Goal: Task Accomplishment & Management: Manage account settings

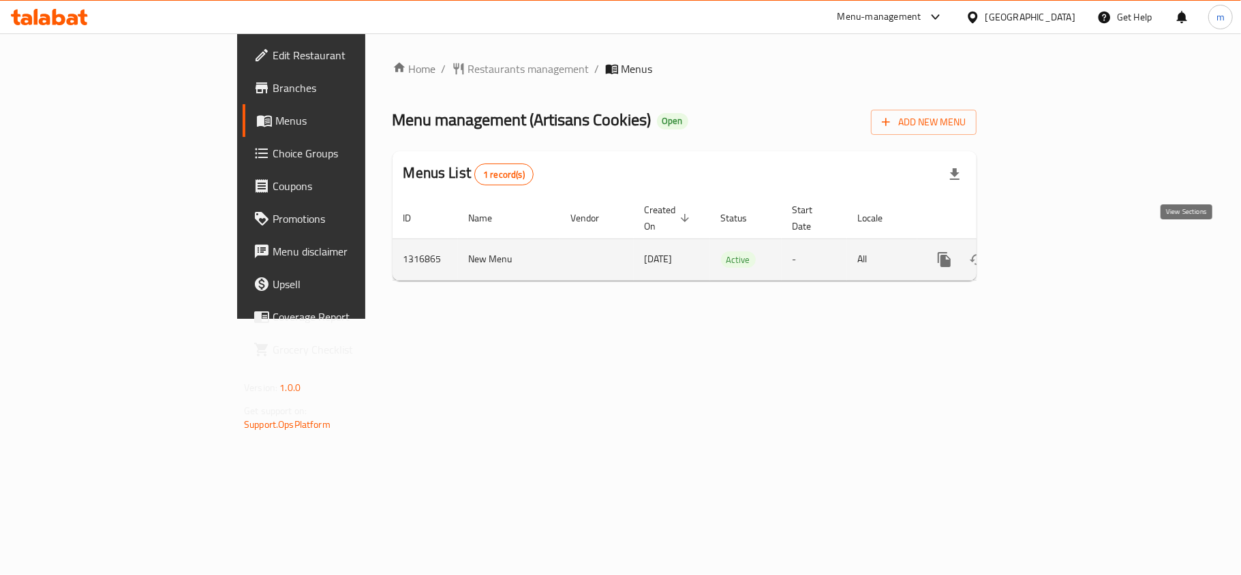
click at [1051, 251] on icon "enhanced table" at bounding box center [1043, 259] width 16 height 16
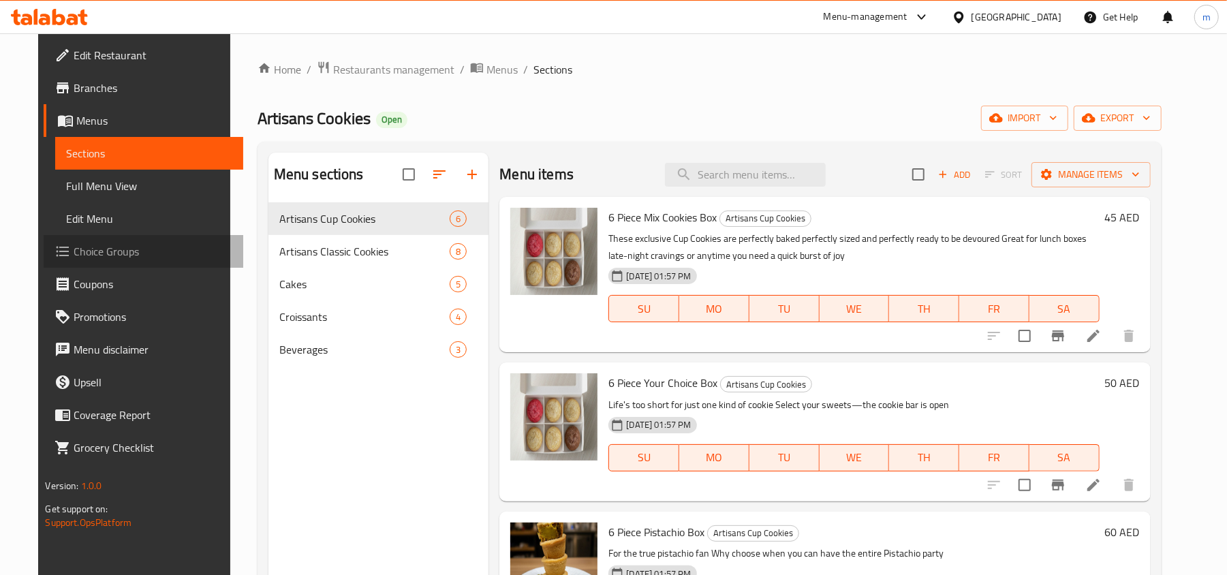
click at [74, 249] on span "Choice Groups" at bounding box center [153, 251] width 159 height 16
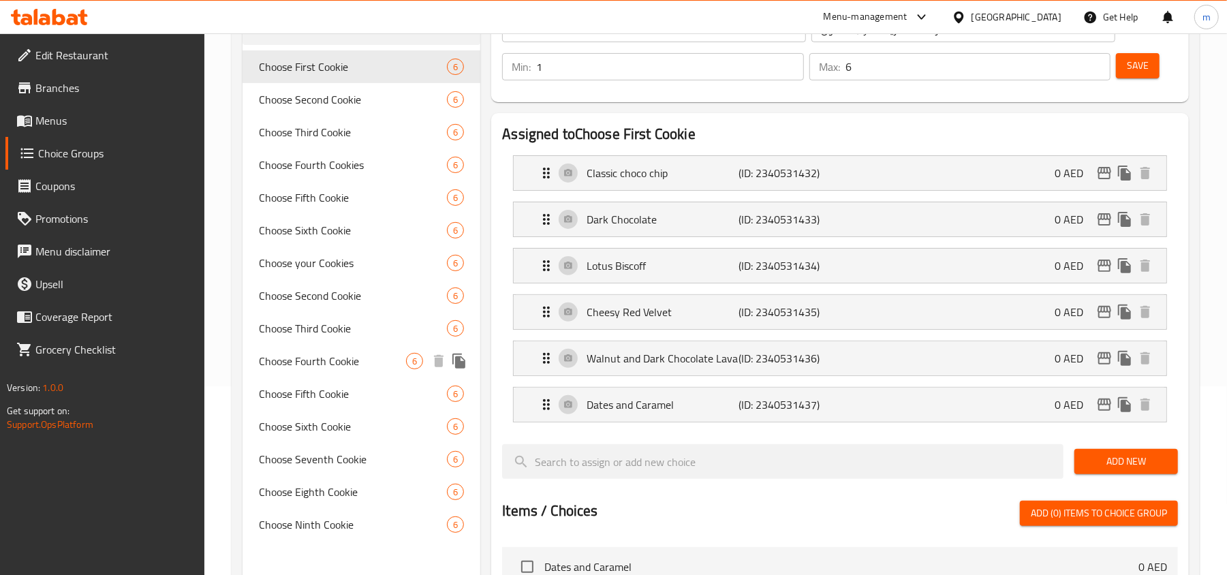
scroll to position [181, 0]
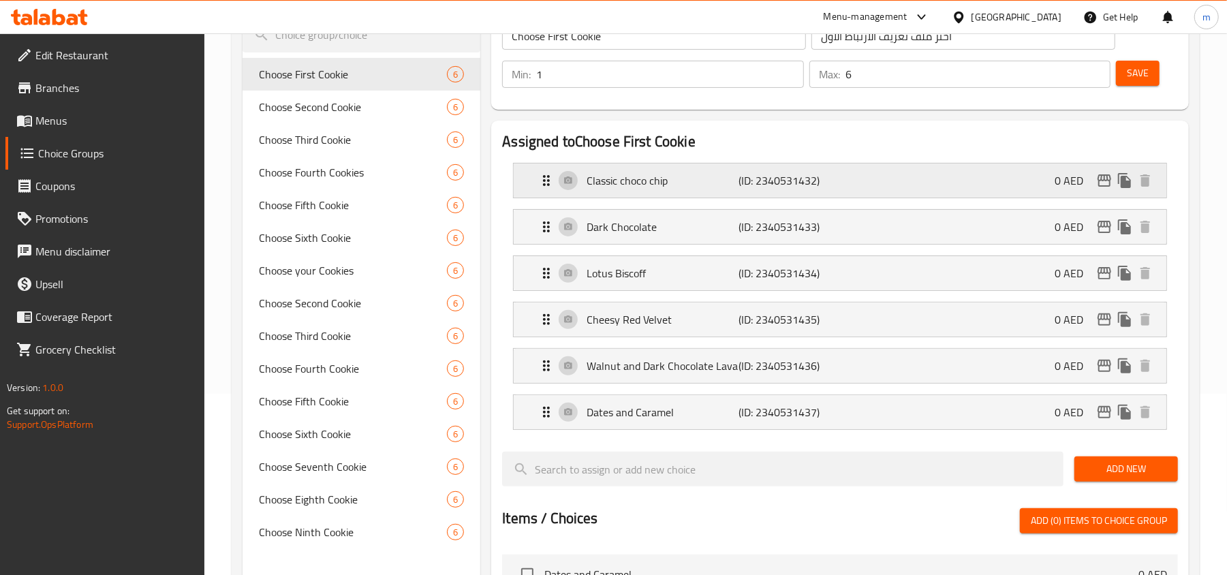
click at [544, 180] on icon "Expand" at bounding box center [546, 180] width 7 height 11
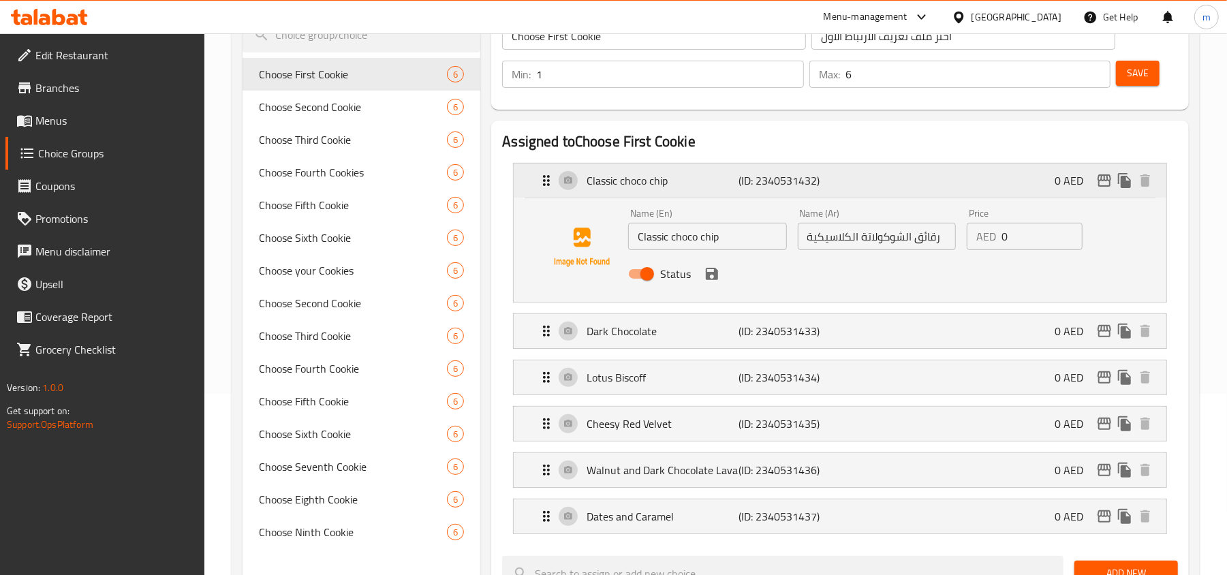
click at [545, 180] on icon "Expand" at bounding box center [546, 180] width 7 height 11
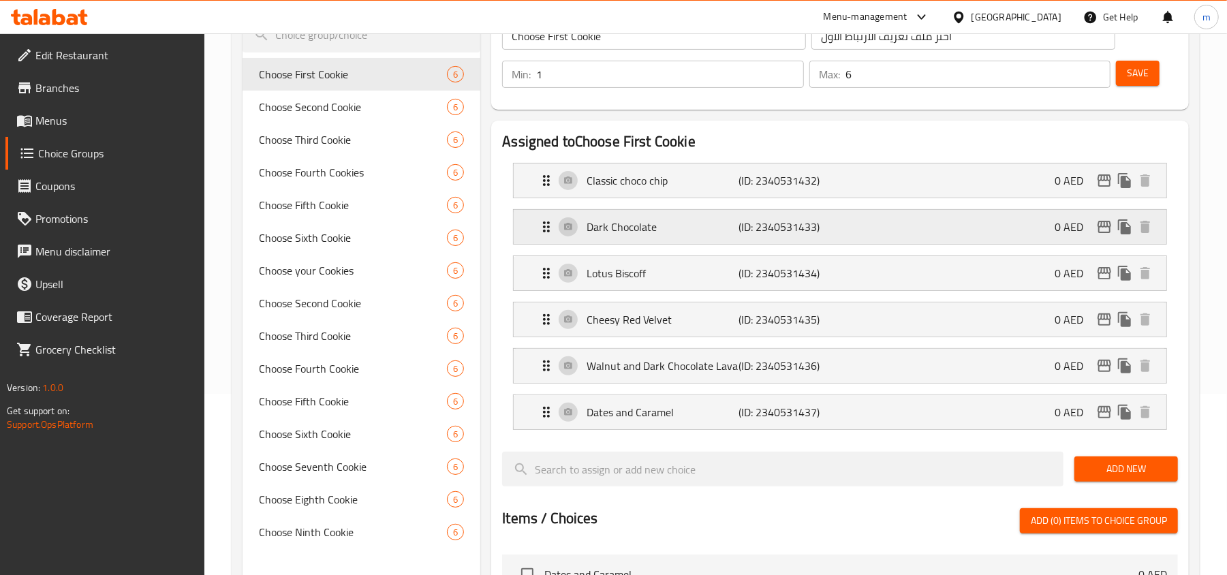
click at [545, 234] on icon "Expand" at bounding box center [546, 227] width 16 height 16
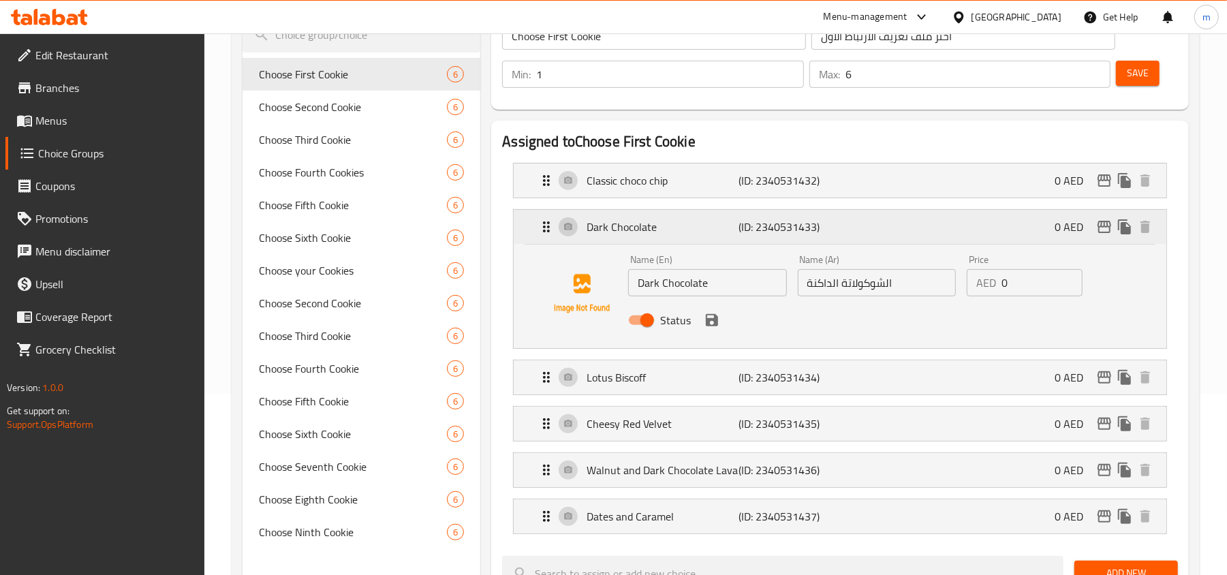
click at [545, 234] on icon "Expand" at bounding box center [546, 227] width 16 height 16
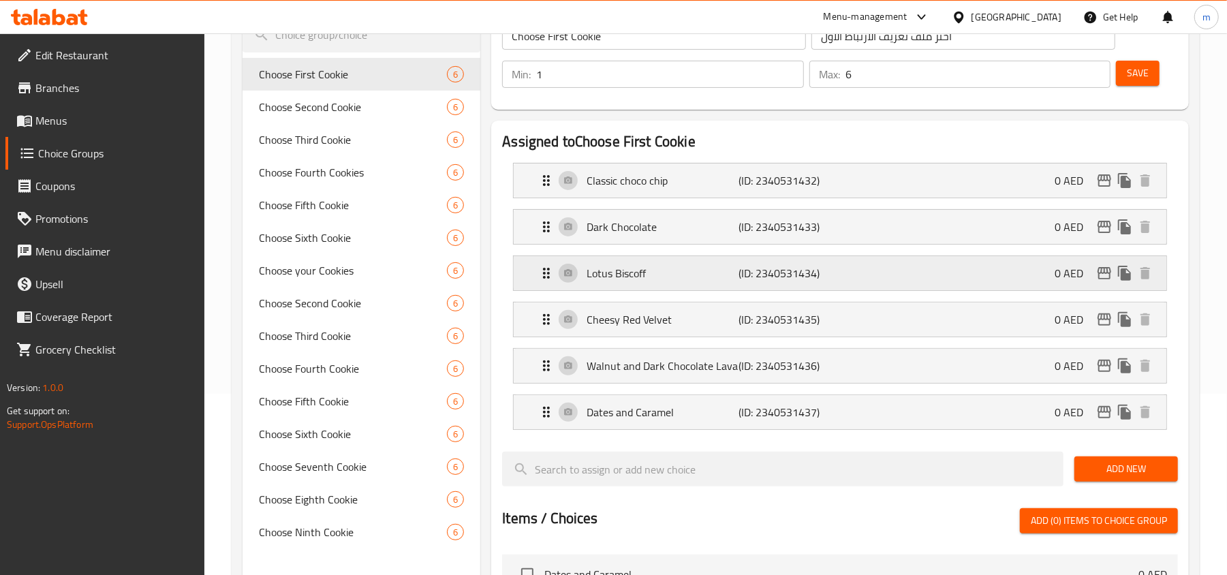
click at [543, 277] on icon "Expand" at bounding box center [546, 273] width 16 height 16
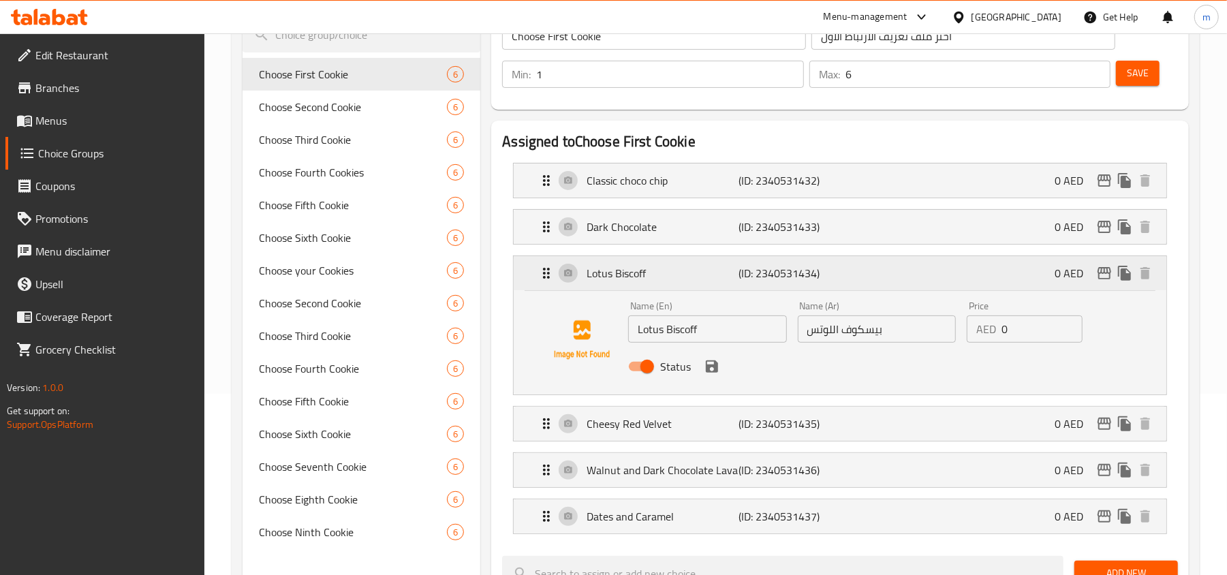
click at [543, 277] on icon "Expand" at bounding box center [546, 273] width 16 height 16
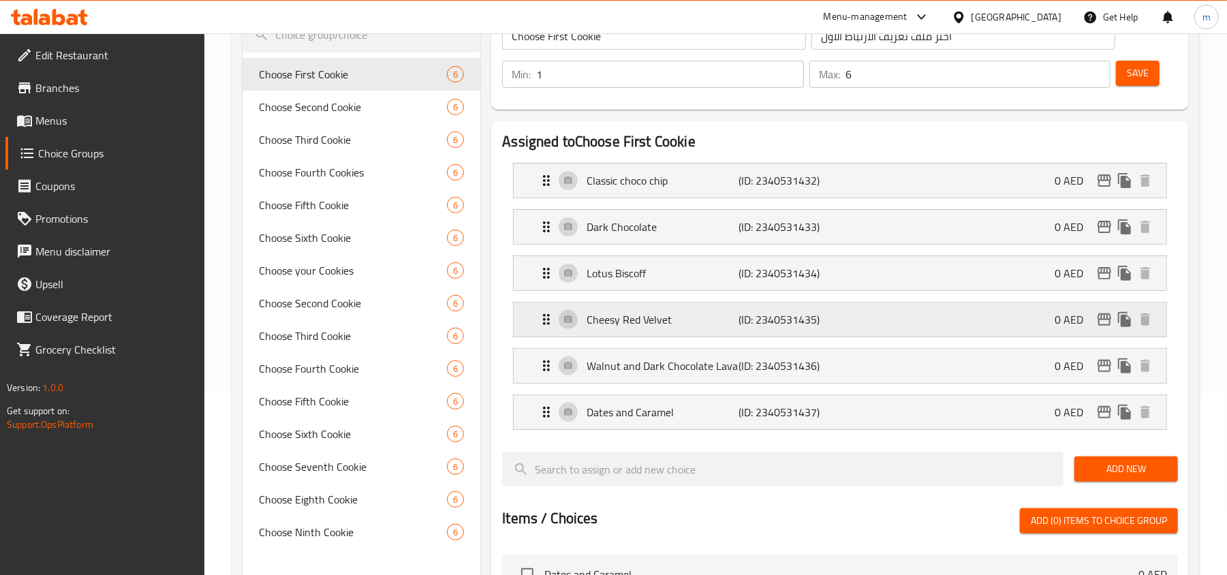
click at [542, 318] on icon "Expand" at bounding box center [546, 319] width 16 height 16
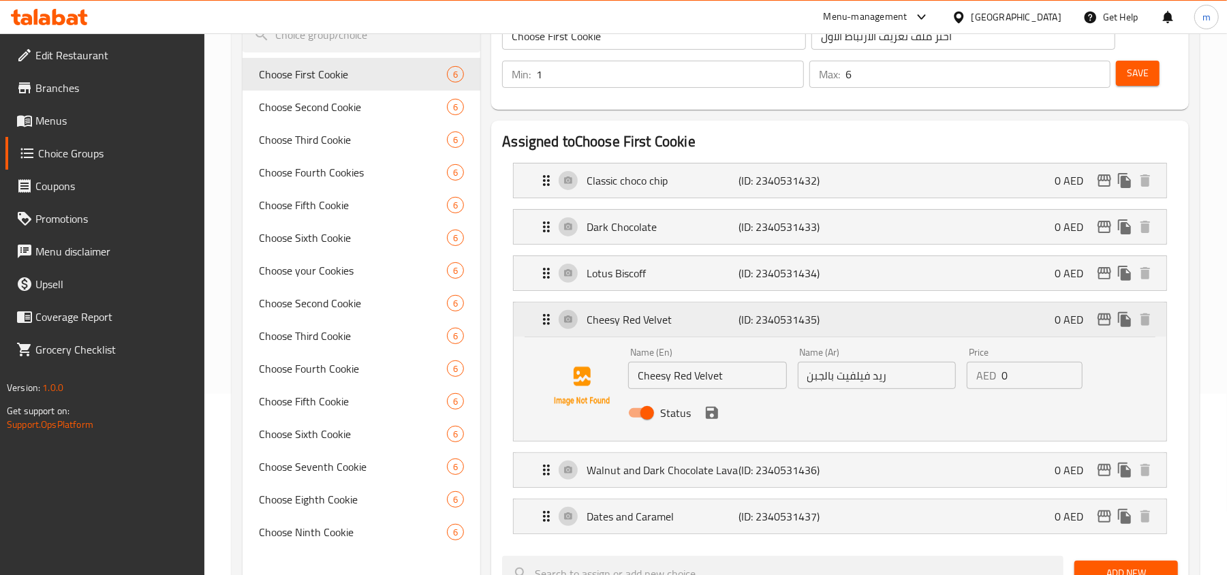
click at [542, 318] on icon "Expand" at bounding box center [546, 319] width 16 height 16
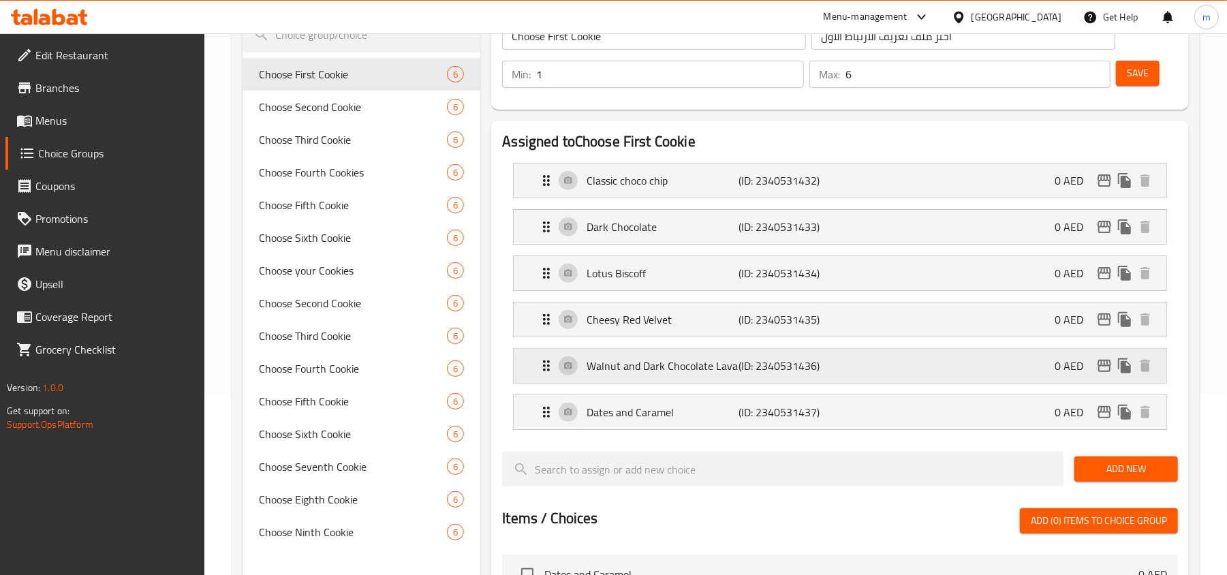
click at [544, 365] on icon "Expand" at bounding box center [546, 366] width 16 height 16
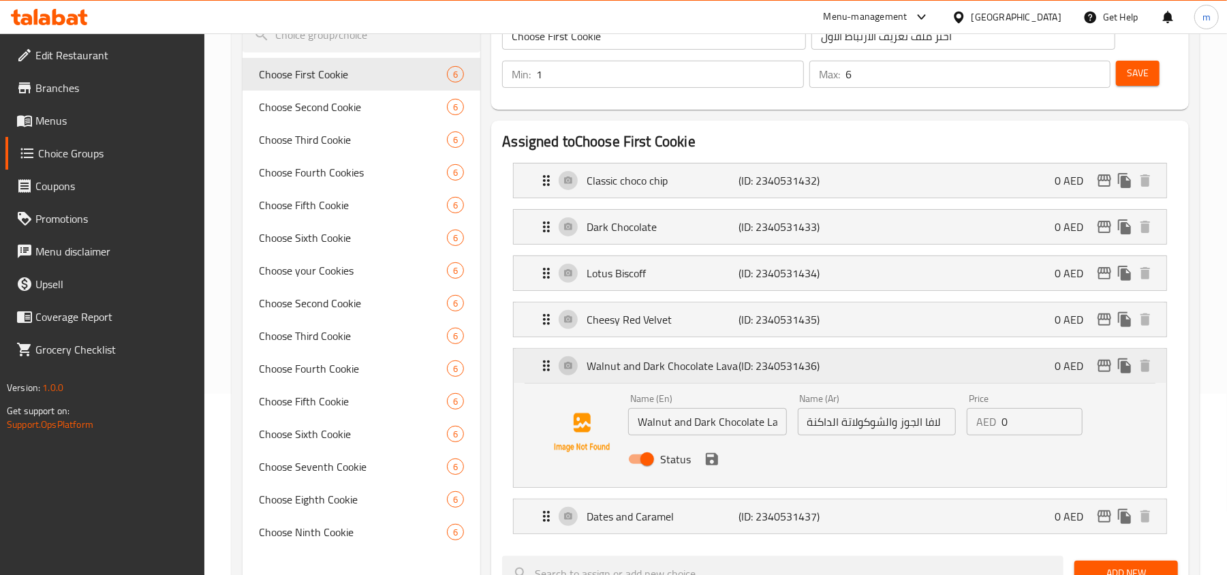
click at [544, 365] on icon "Expand" at bounding box center [546, 366] width 16 height 16
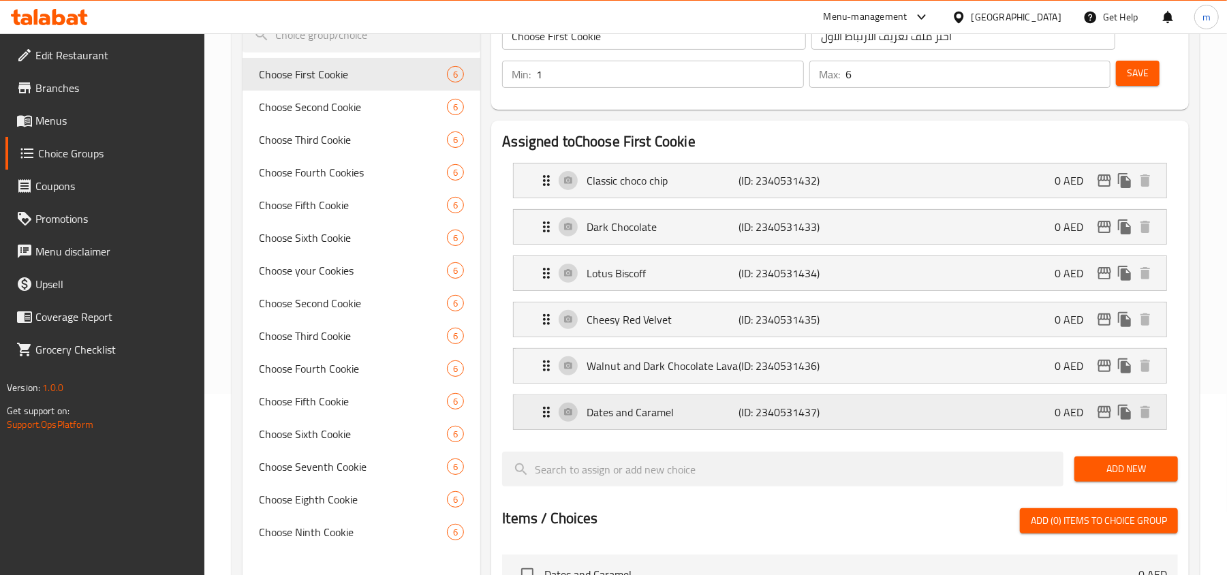
click at [540, 410] on icon "Expand" at bounding box center [546, 412] width 16 height 16
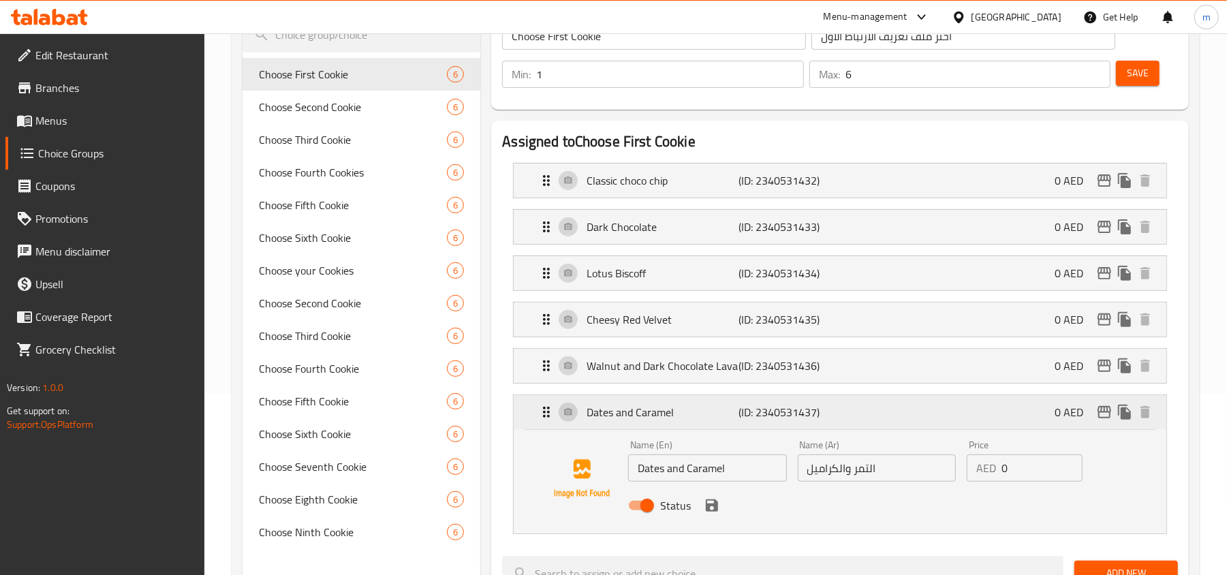
click at [540, 410] on icon "Expand" at bounding box center [546, 412] width 16 height 16
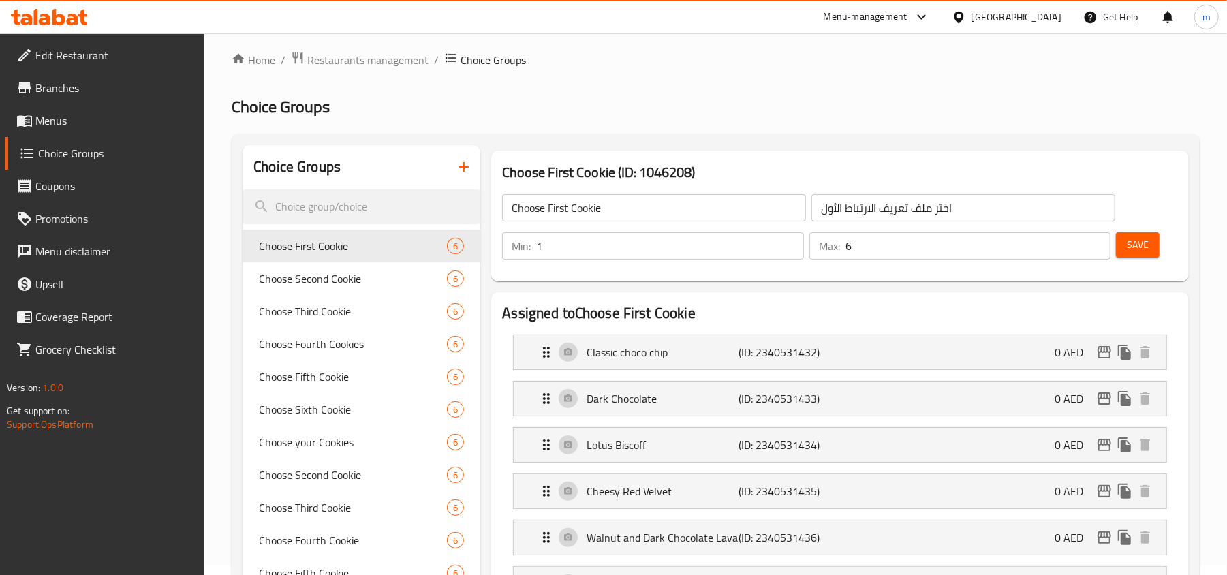
scroll to position [0, 0]
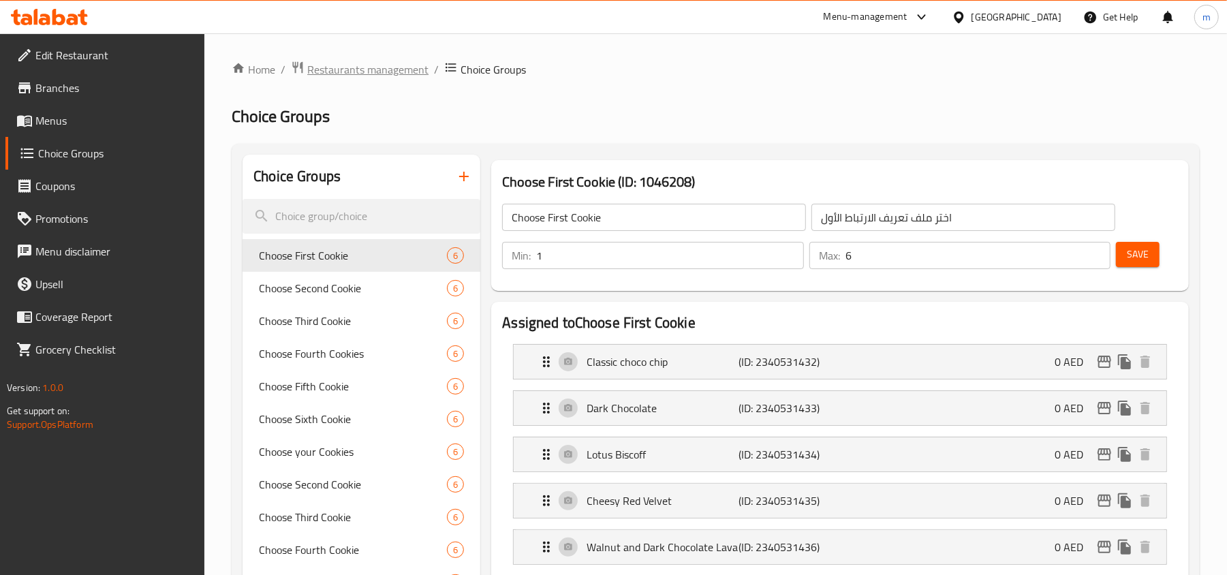
click at [336, 72] on span "Restaurants management" at bounding box center [367, 69] width 121 height 16
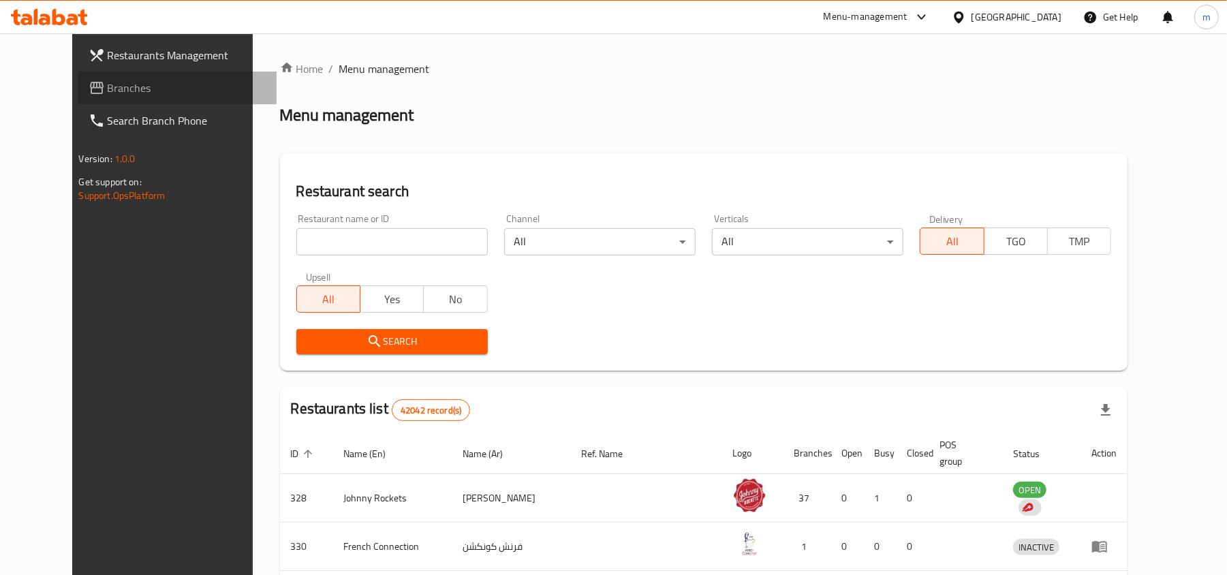
click at [108, 82] on span "Branches" at bounding box center [187, 88] width 159 height 16
